Goal: Task Accomplishment & Management: Manage account settings

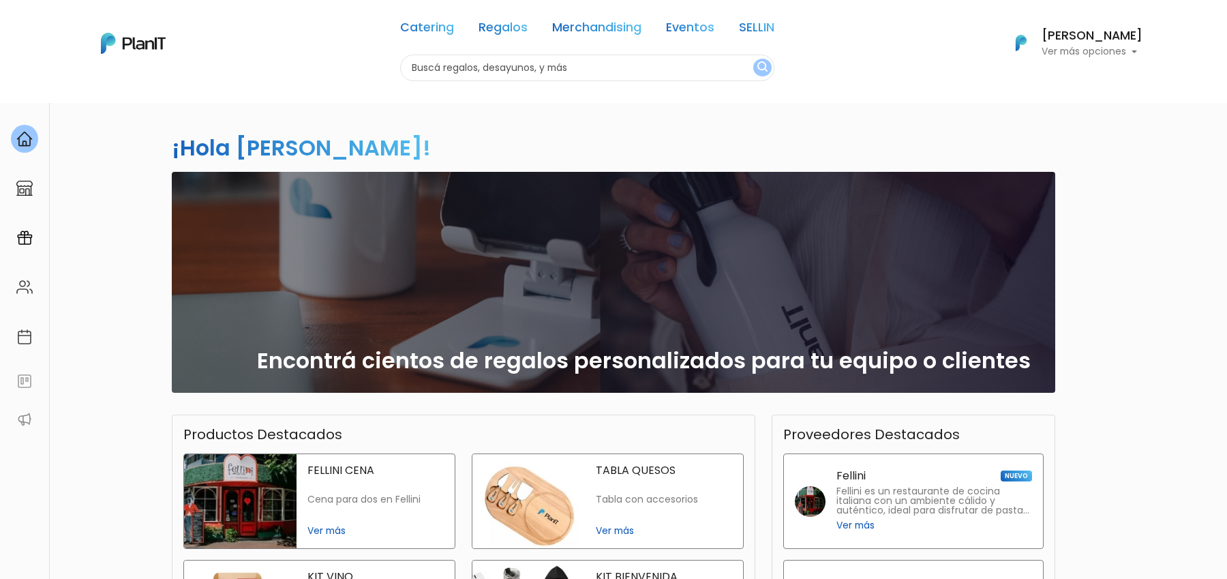
click at [1103, 42] on h6 "[PERSON_NAME]" at bounding box center [1091, 36] width 101 height 12
click at [1101, 201] on link "Cerrar Sesión" at bounding box center [1081, 202] width 121 height 27
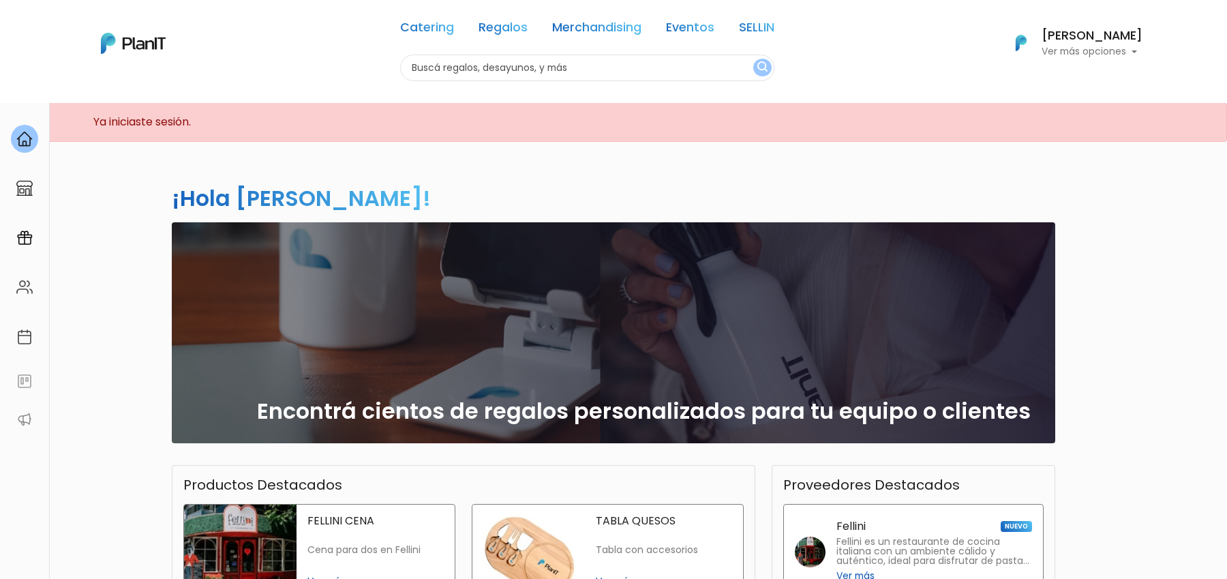
click at [1102, 47] on p "Ver más opciones" at bounding box center [1091, 52] width 101 height 10
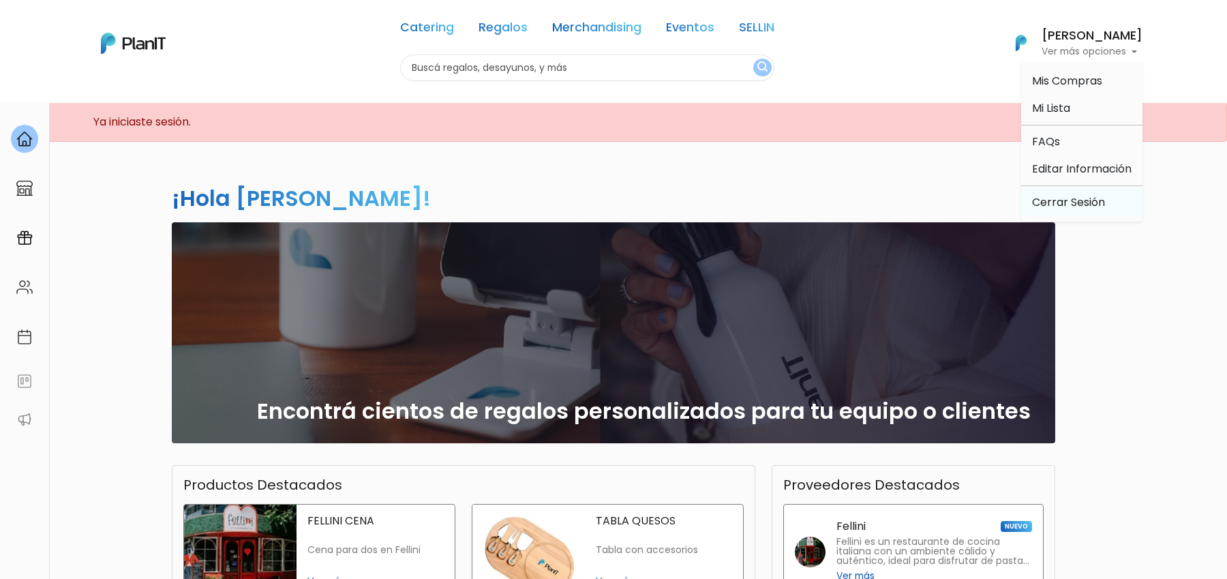
click at [1063, 200] on link "Cerrar Sesión" at bounding box center [1081, 202] width 121 height 27
